Goal: Transaction & Acquisition: Book appointment/travel/reservation

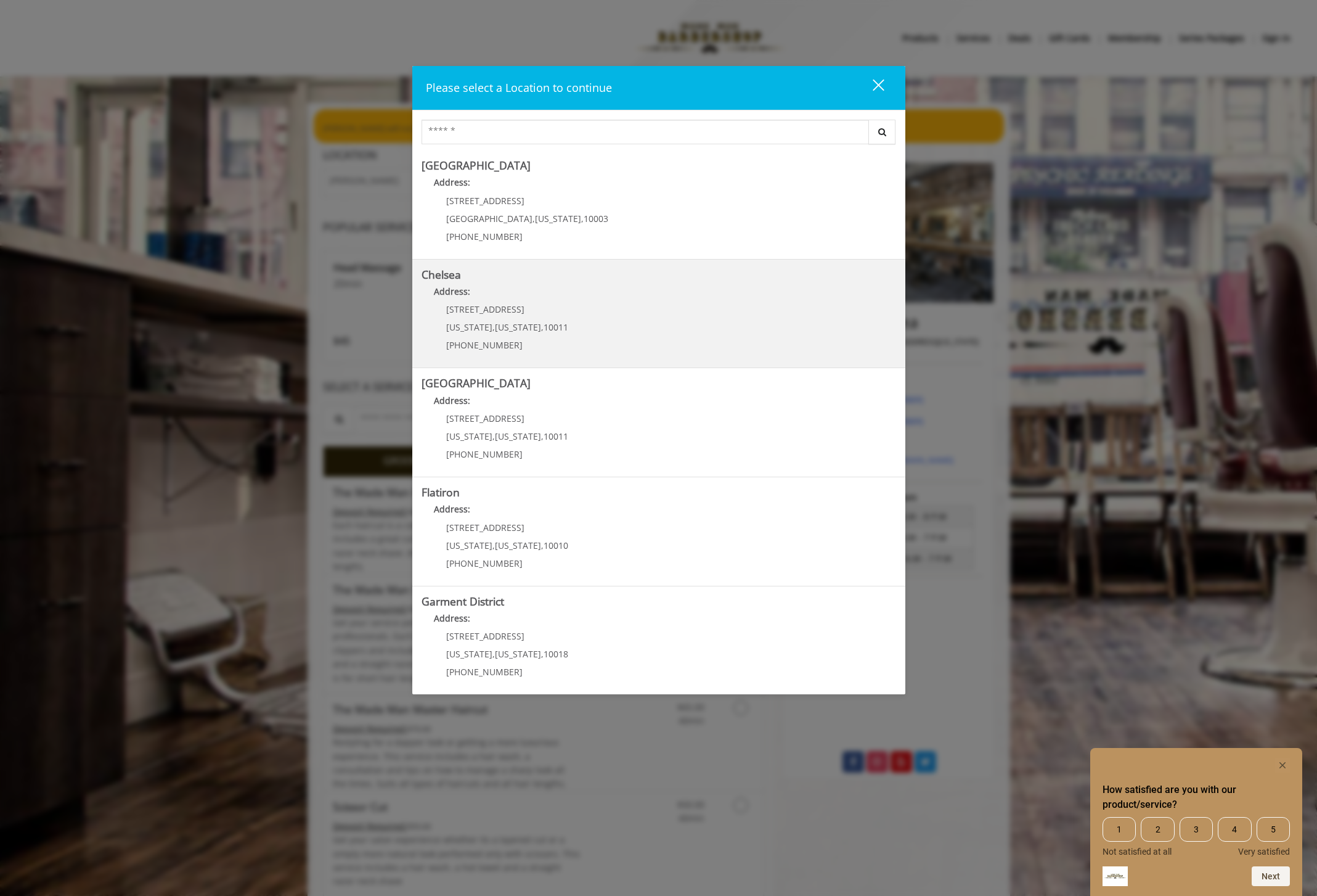
click at [559, 337] on div "169/170 W 23rd St New York , New York , 10011 (917) 639-3902" at bounding box center [499, 331] width 153 height 54
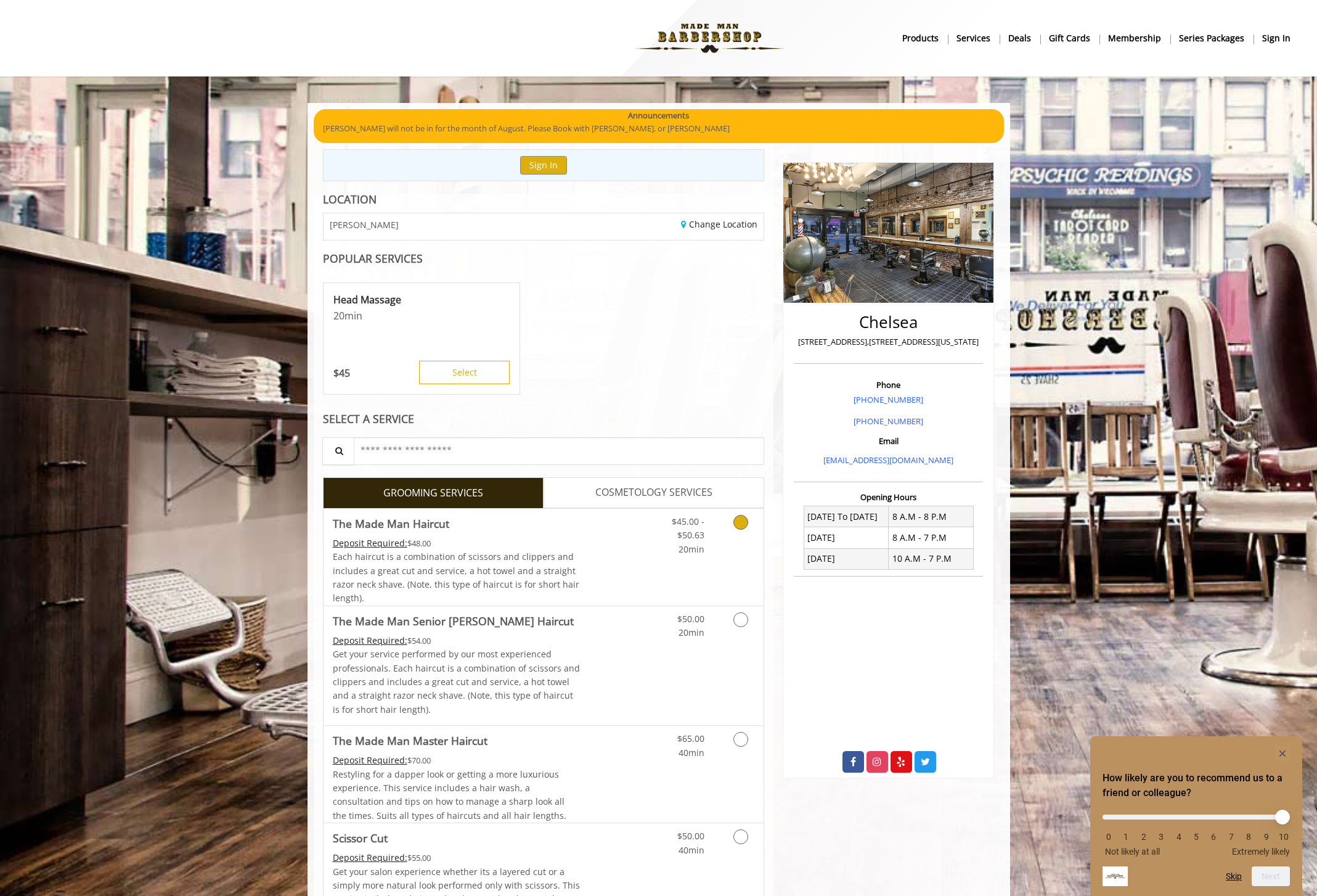
click at [738, 523] on icon "Grooming services" at bounding box center [741, 522] width 15 height 15
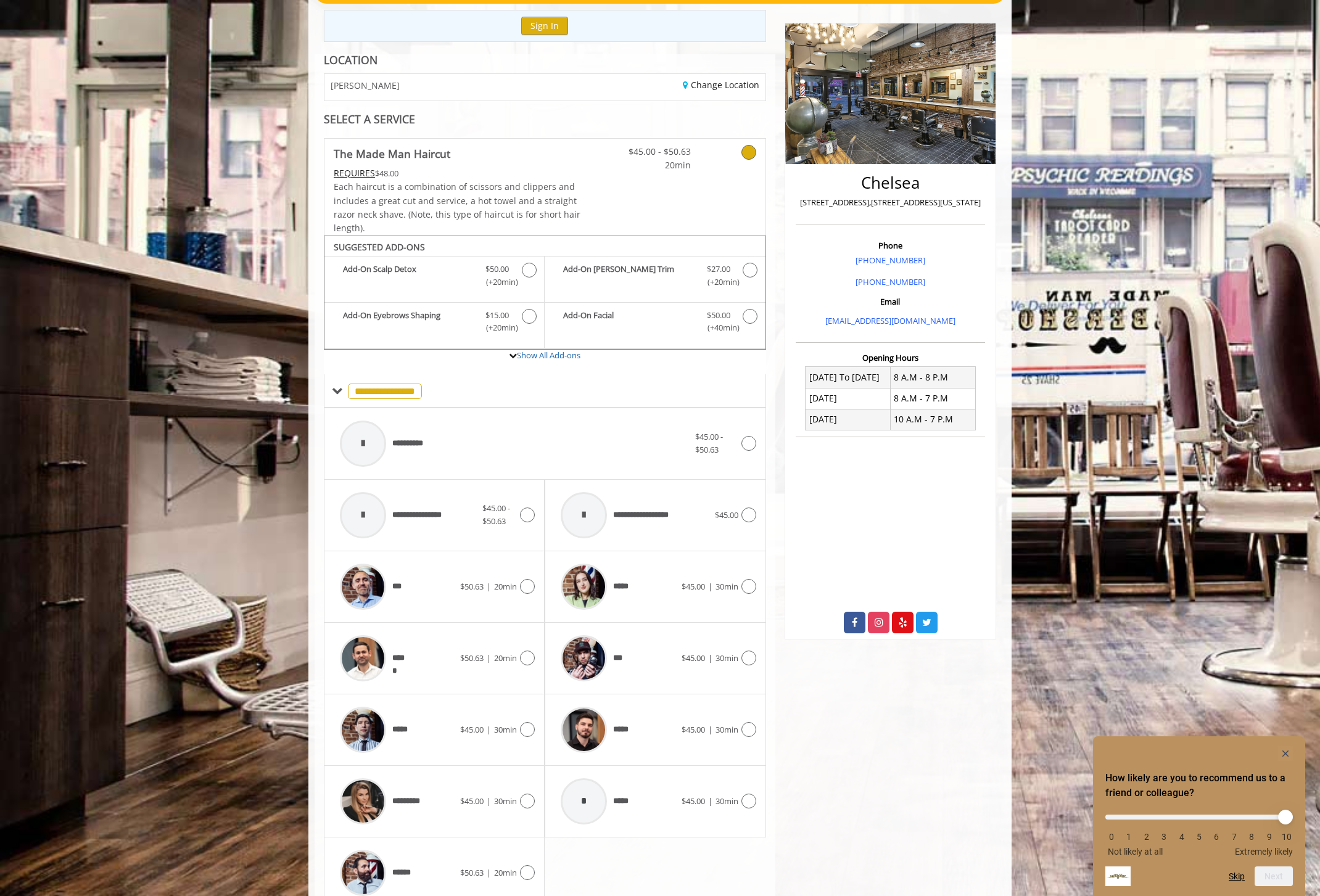
scroll to position [139, 0]
click at [532, 874] on icon at bounding box center [527, 872] width 15 height 15
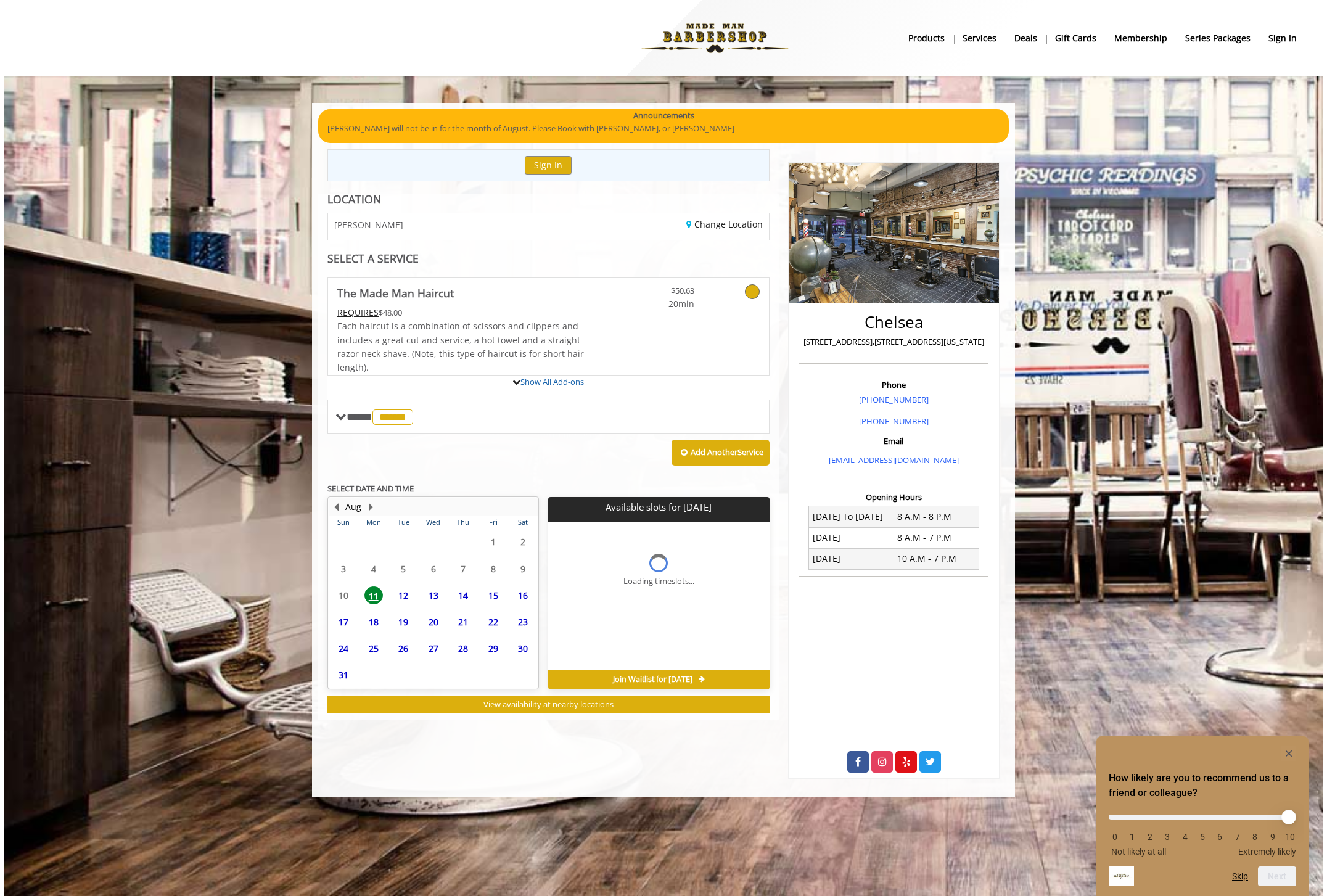
scroll to position [0, 0]
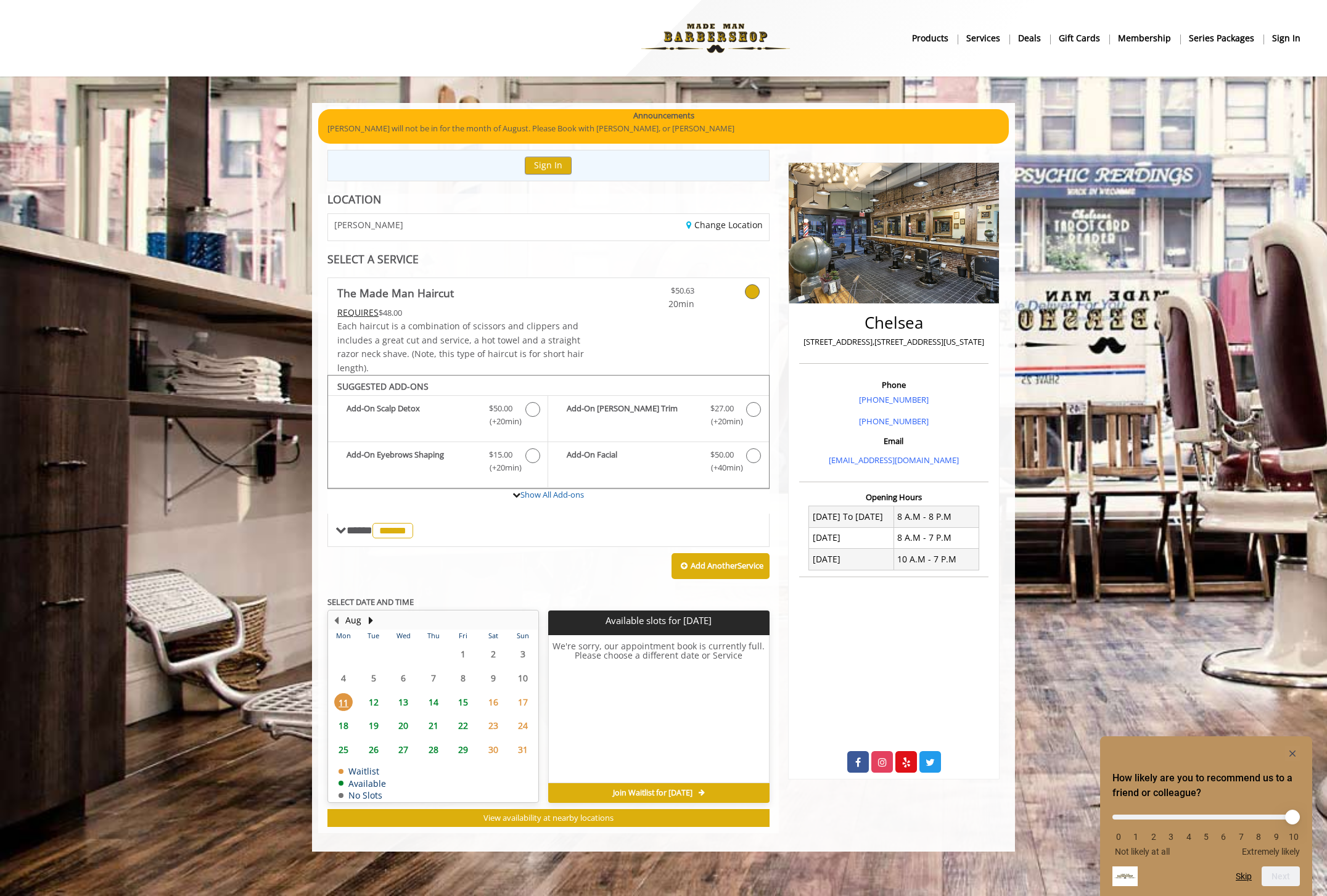
click at [434, 703] on span "14" at bounding box center [433, 702] width 18 height 18
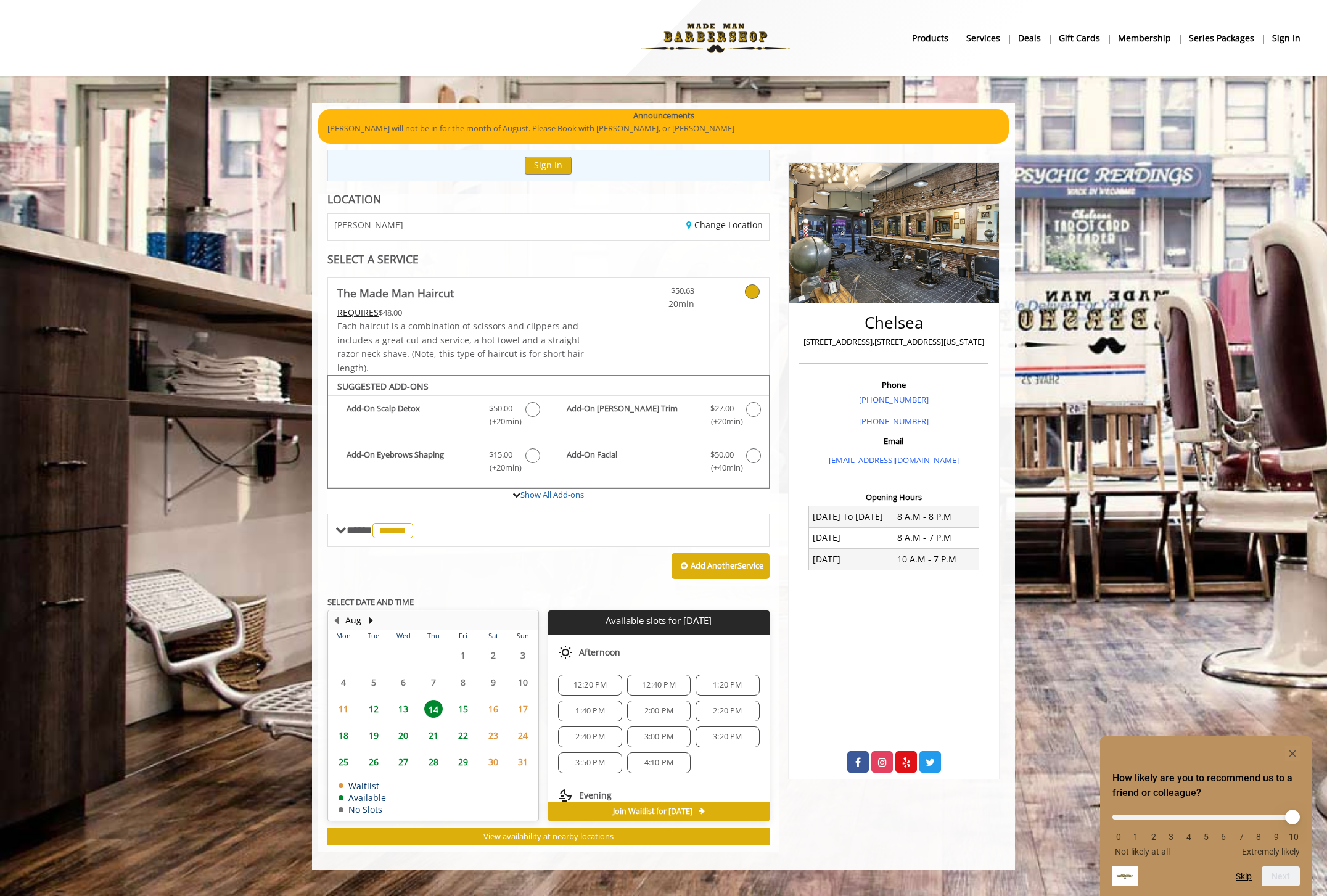
scroll to position [106, 0]
click at [647, 717] on span "2:00 PM" at bounding box center [658, 717] width 29 height 9
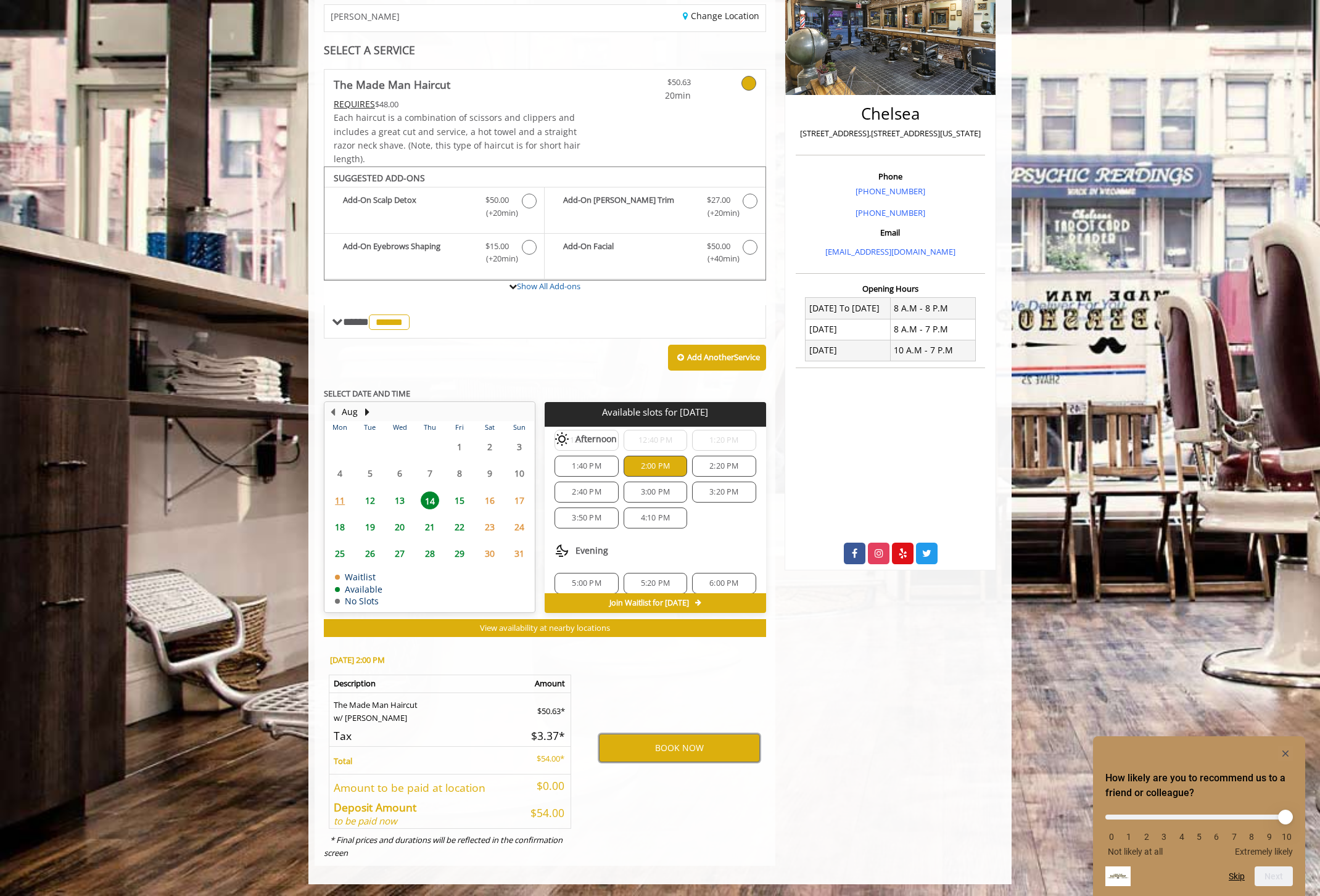
scroll to position [145, 0]
click at [705, 747] on button "BOOK NOW" at bounding box center [680, 748] width 161 height 28
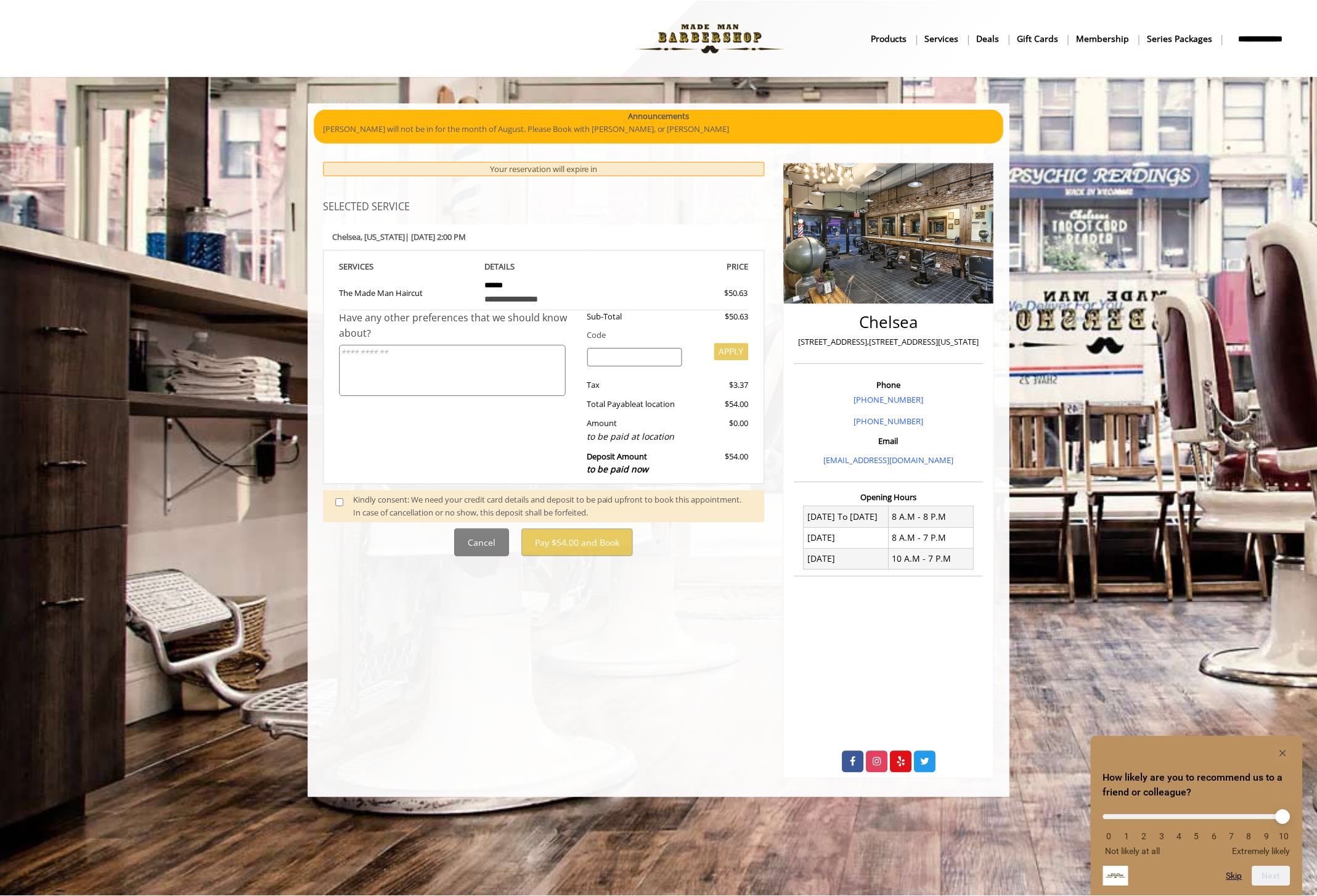
scroll to position [0, 0]
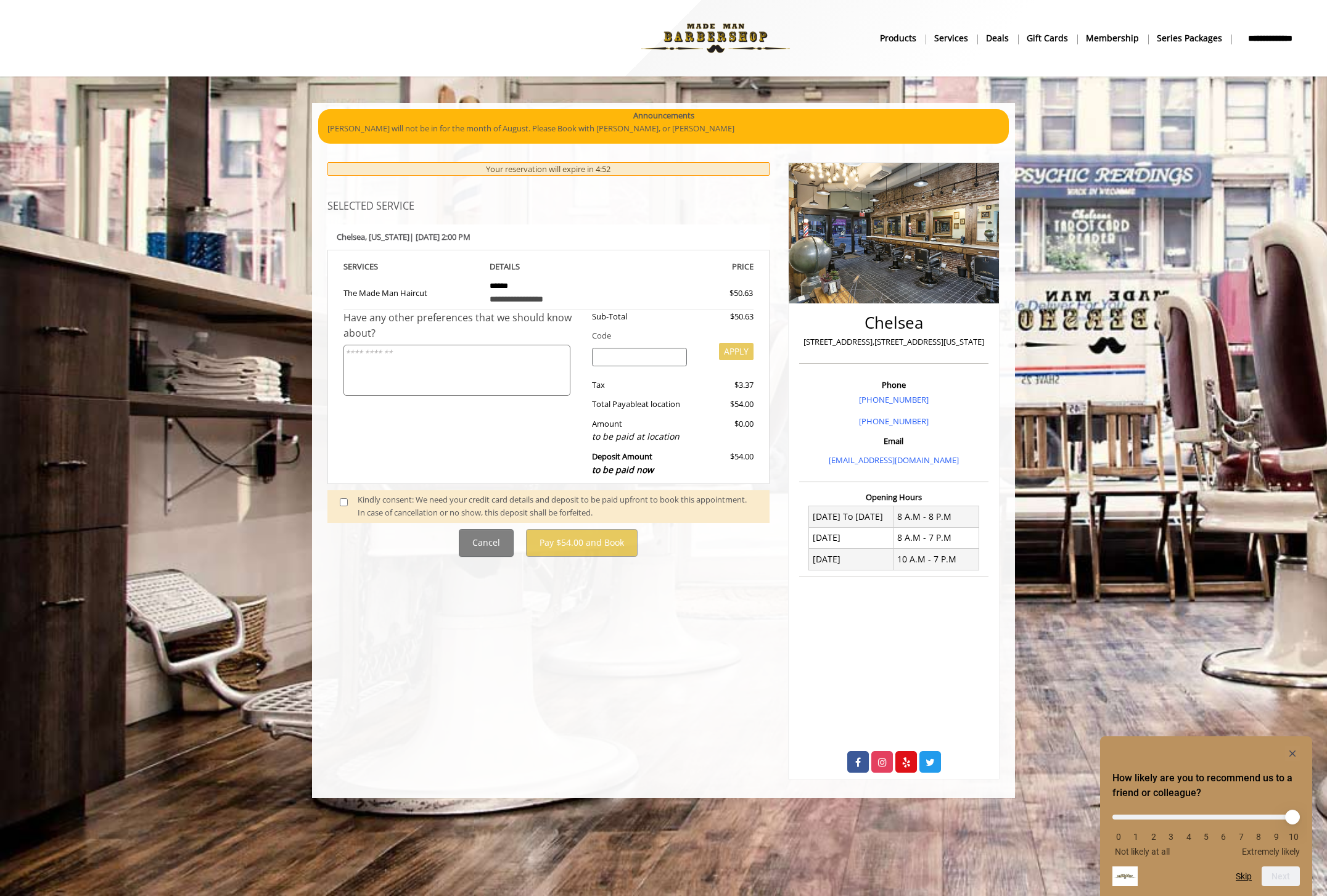
click at [348, 505] on span at bounding box center [349, 506] width 36 height 26
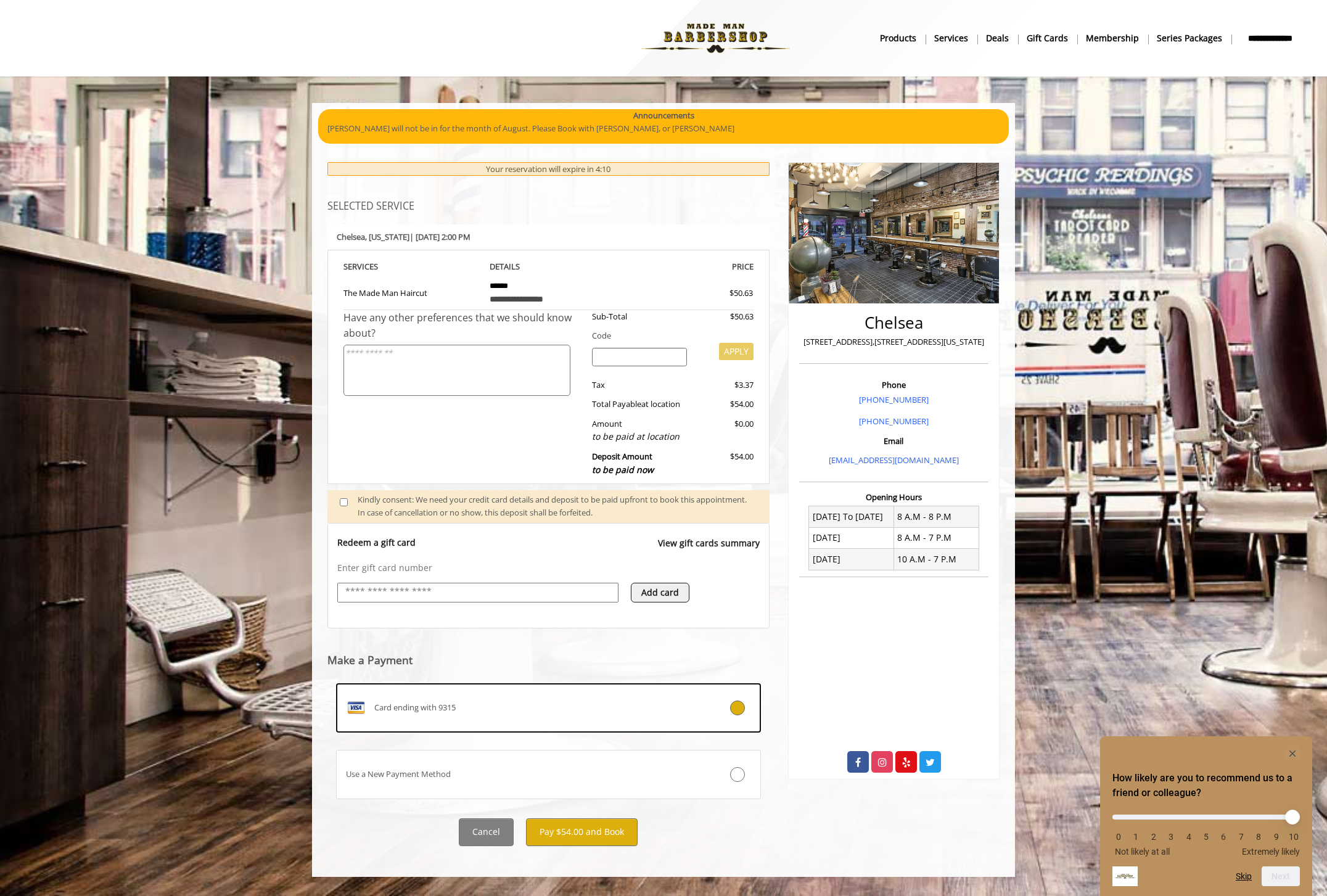
click at [490, 426] on div "Have any other preferences that we should know about?" at bounding box center [463, 396] width 239 height 172
click at [416, 593] on input "text" at bounding box center [477, 592] width 268 height 15
click at [330, 467] on div "**********" at bounding box center [548, 367] width 442 height 235
click at [609, 836] on button "Pay $54.00 and Book" at bounding box center [582, 831] width 111 height 28
